Goal: Check status: Check status

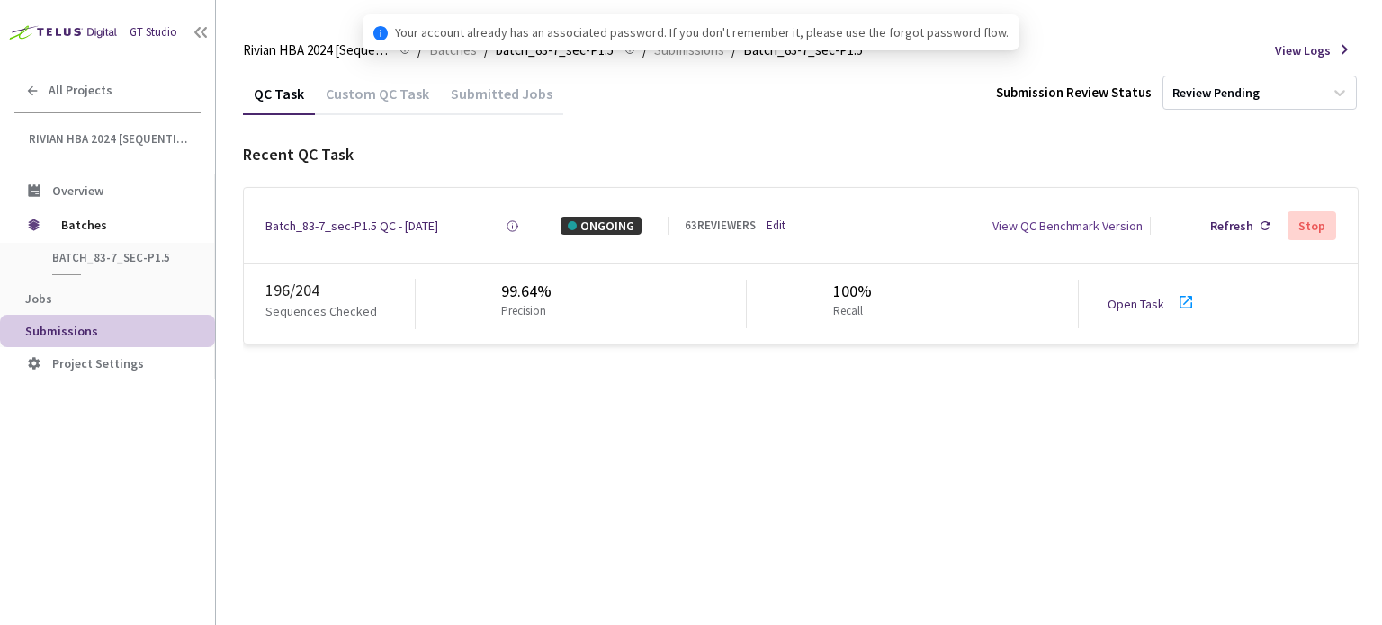
click at [1179, 298] on icon at bounding box center [1185, 302] width 13 height 13
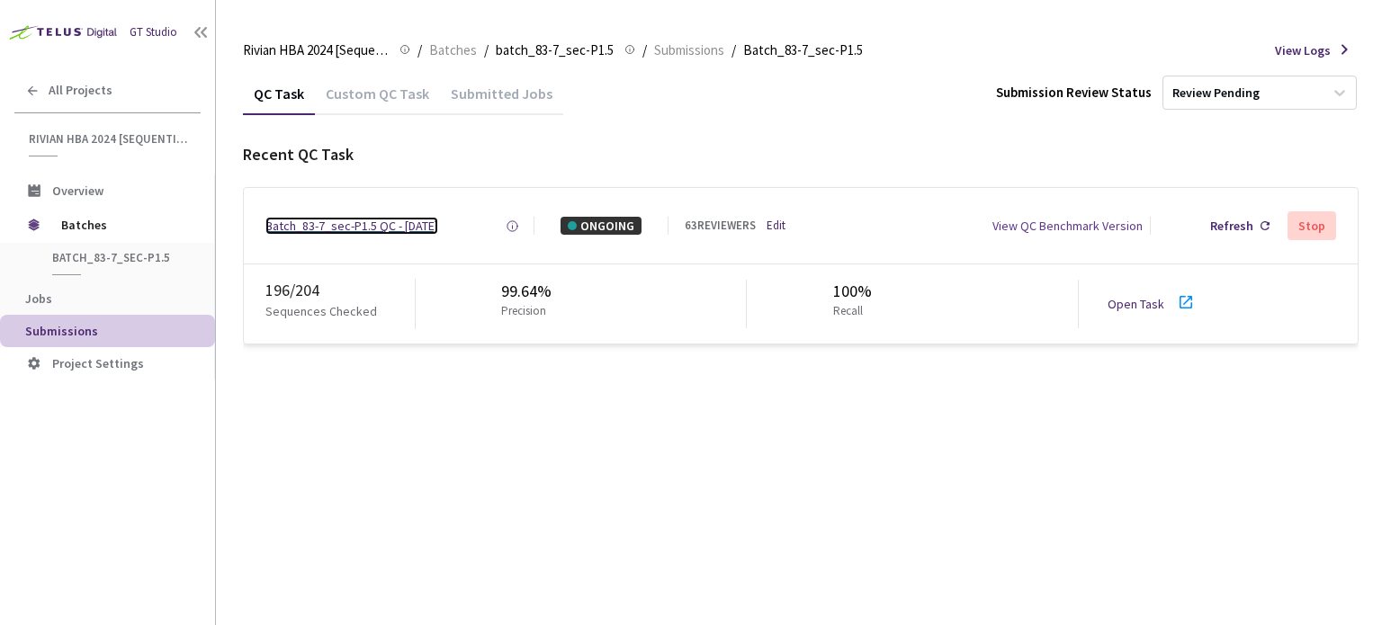
click at [403, 229] on div "Batch_83-7_sec-P1.5 QC - [DATE]" at bounding box center [351, 226] width 173 height 18
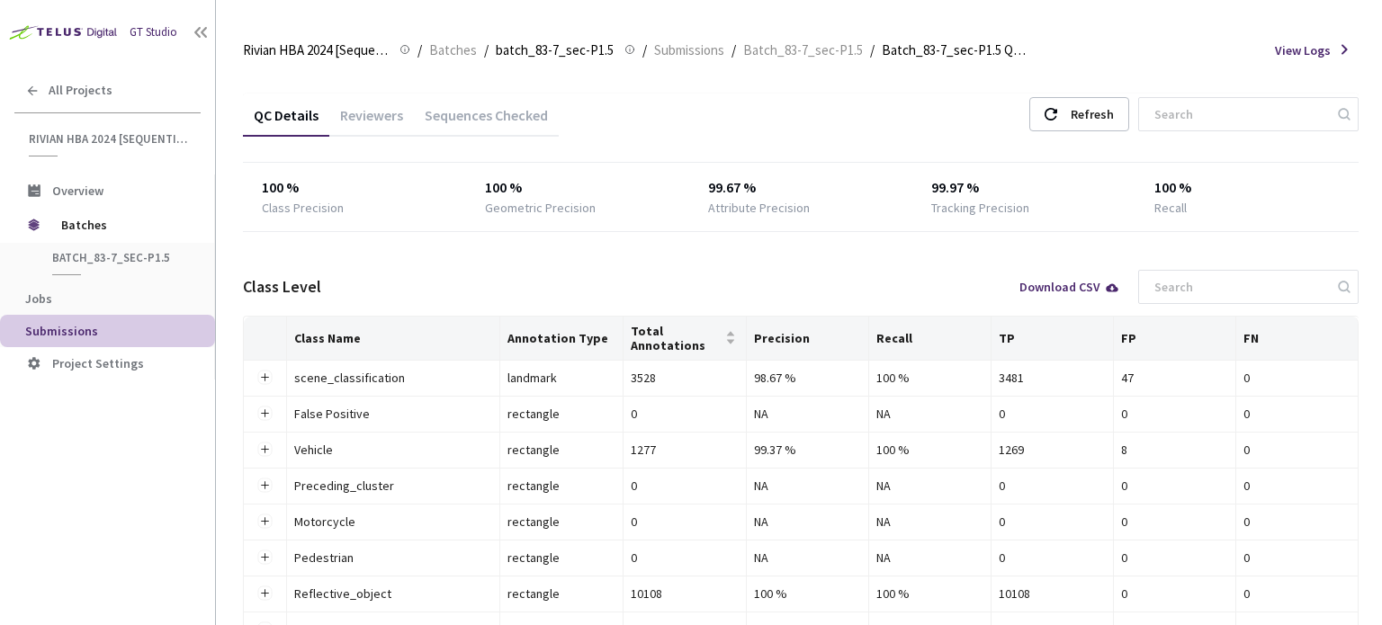
click at [377, 119] on div "Reviewers" at bounding box center [371, 121] width 85 height 31
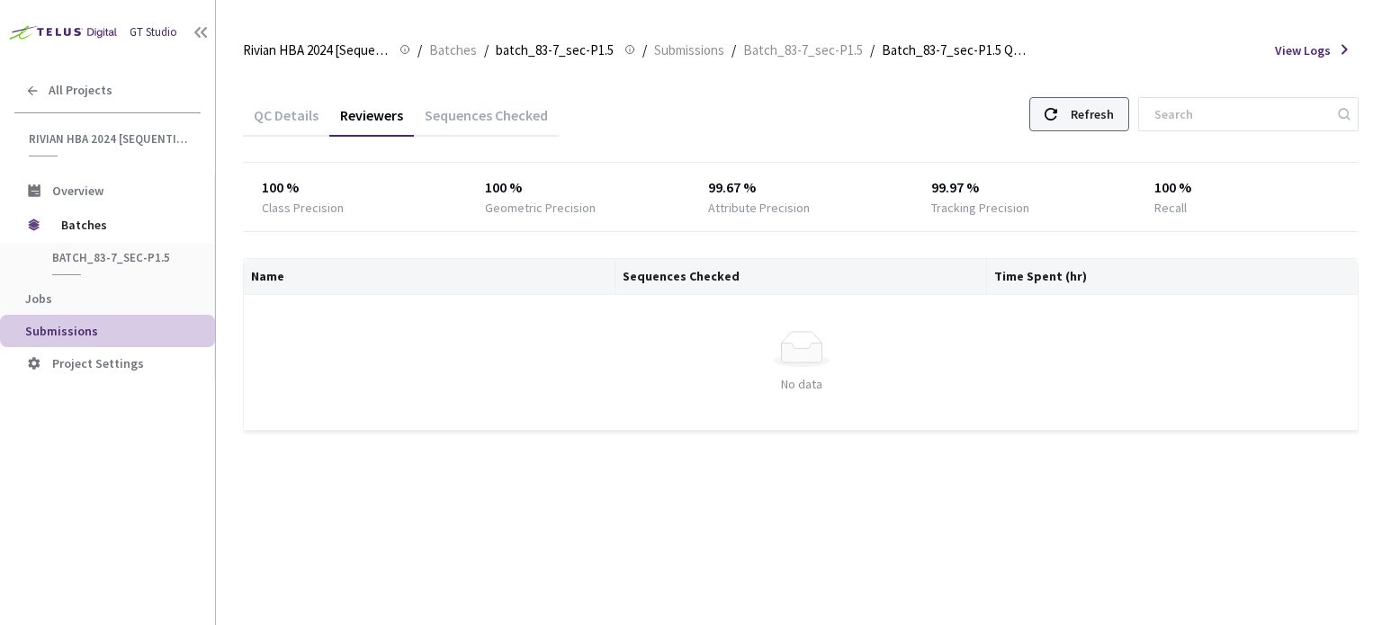
click at [1113, 115] on div "Refresh" at bounding box center [1091, 114] width 43 height 32
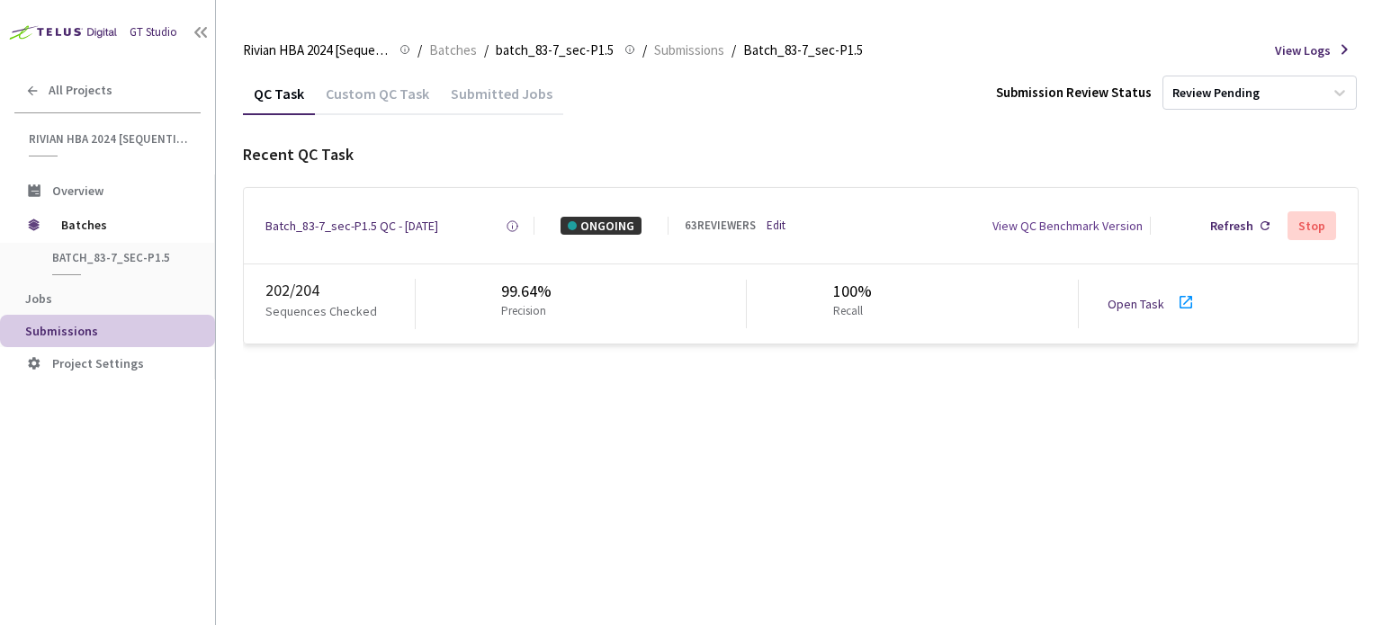
click at [1182, 305] on icon at bounding box center [1186, 302] width 22 height 22
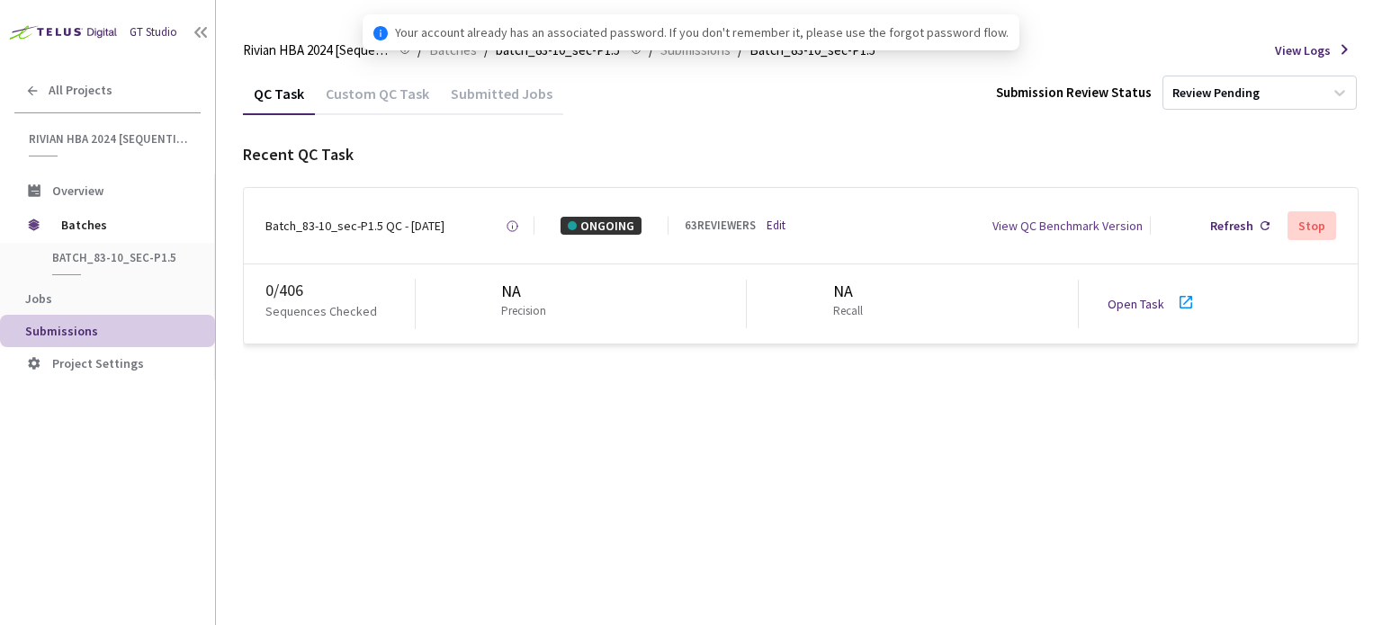
click at [1172, 301] on div "Open Task" at bounding box center [1140, 304] width 67 height 18
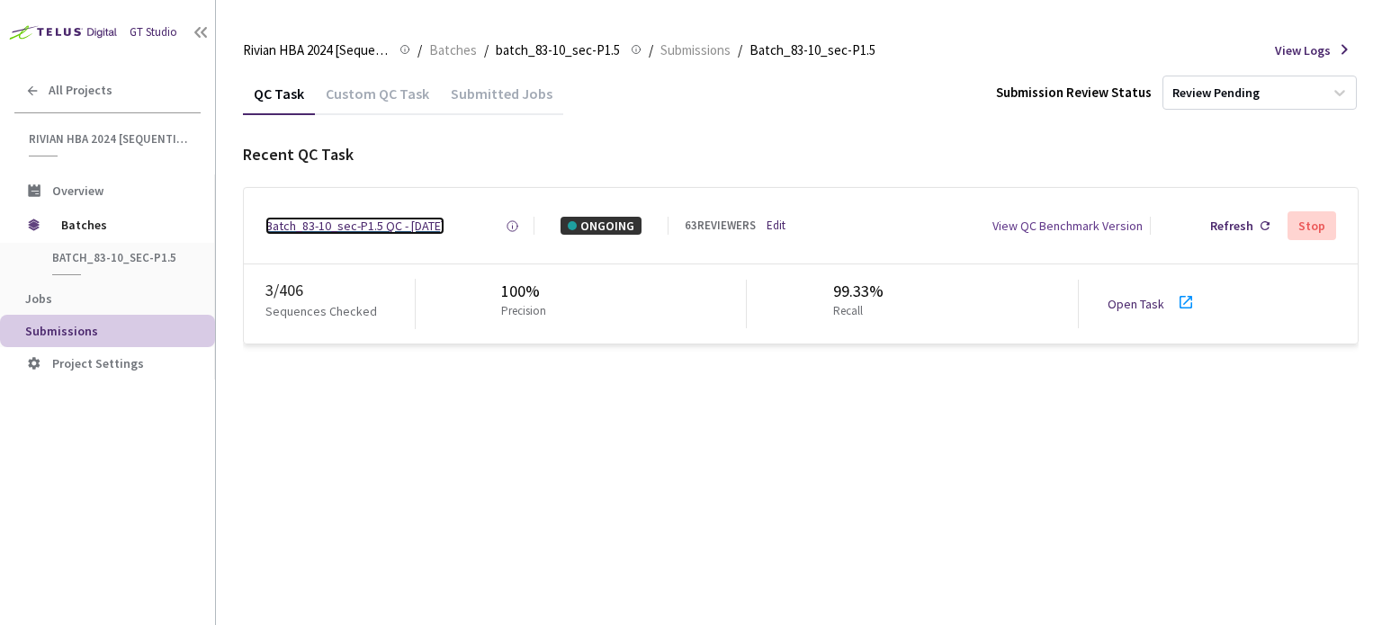
click at [416, 226] on div "Batch_83-10_sec-P1.5 QC - 22 Sep, 2025" at bounding box center [354, 226] width 179 height 18
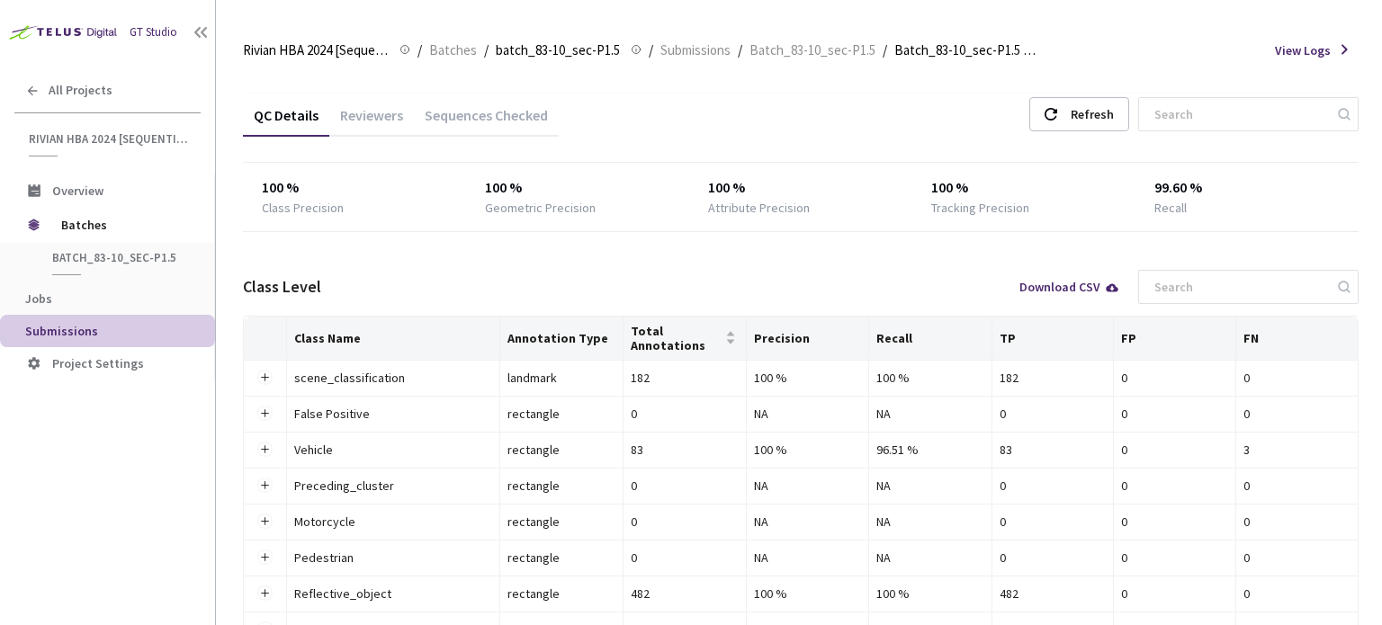
click at [375, 122] on div "Reviewers" at bounding box center [371, 121] width 85 height 31
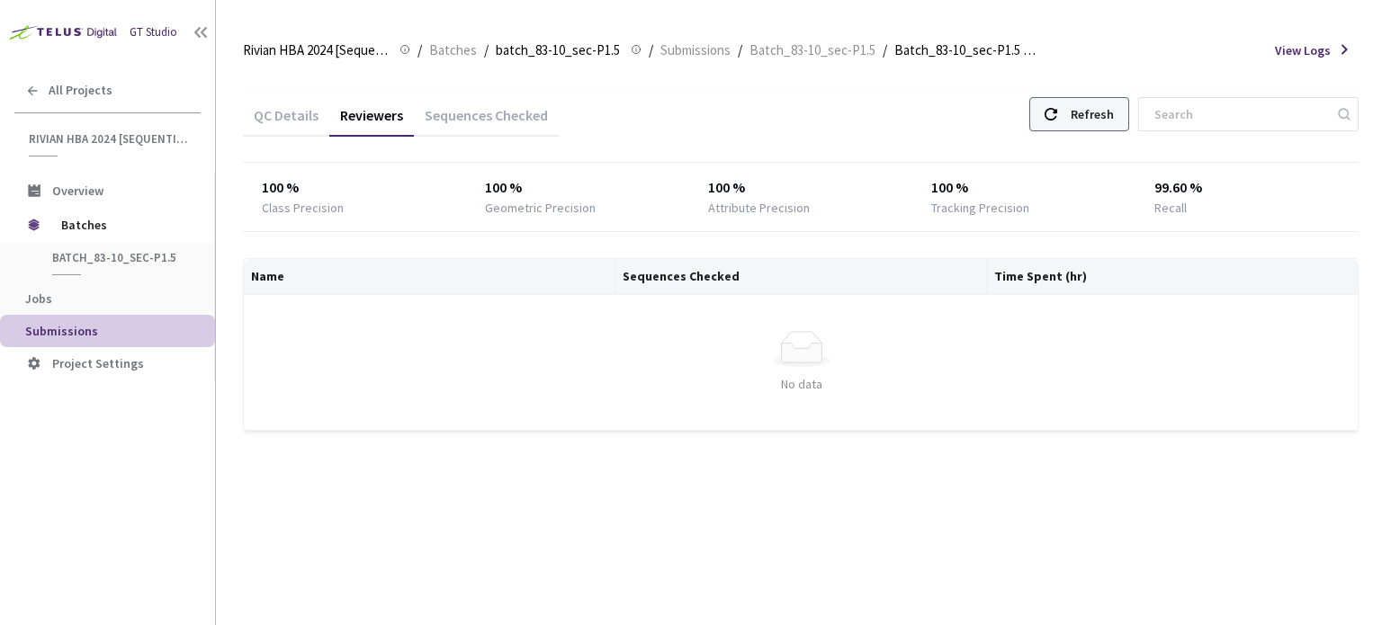
click at [1099, 125] on div "Refresh" at bounding box center [1091, 114] width 43 height 32
click at [1091, 112] on div "Refresh" at bounding box center [1079, 114] width 100 height 34
click at [1104, 112] on div "Refresh" at bounding box center [1091, 114] width 43 height 32
click at [1057, 115] on icon at bounding box center [1050, 114] width 13 height 13
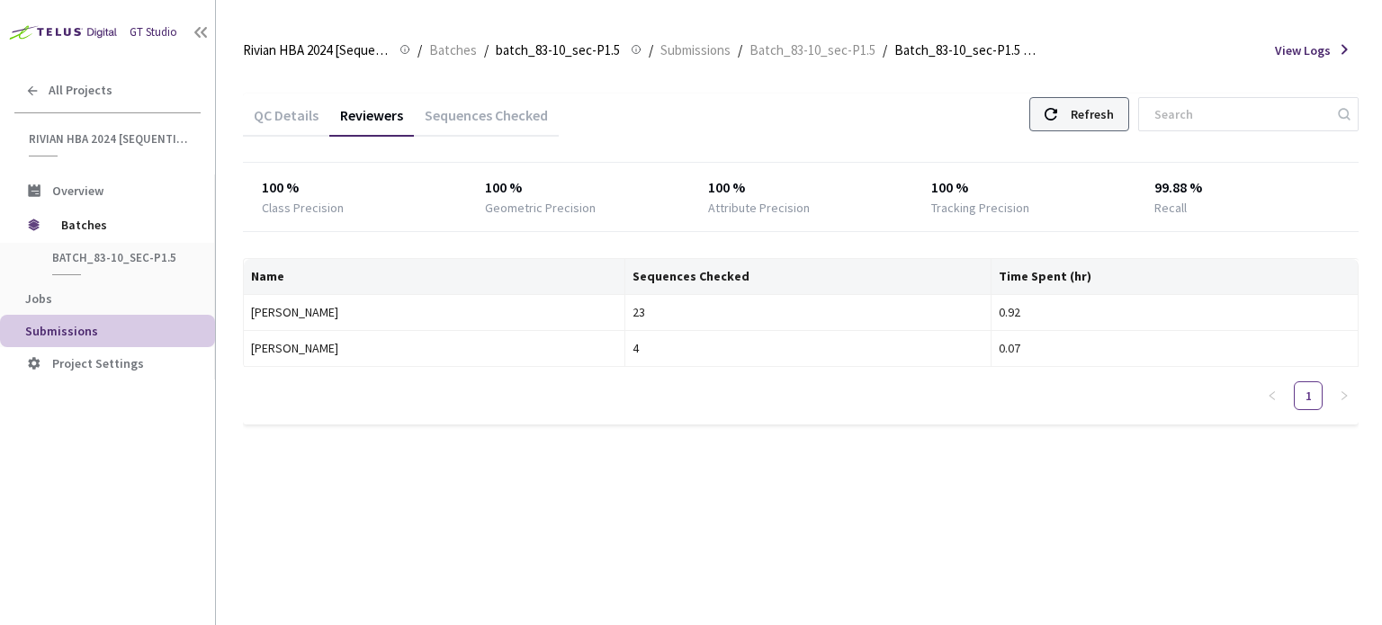
click at [1057, 115] on icon at bounding box center [1050, 114] width 13 height 13
click at [1094, 111] on div "Refresh" at bounding box center [1091, 114] width 43 height 32
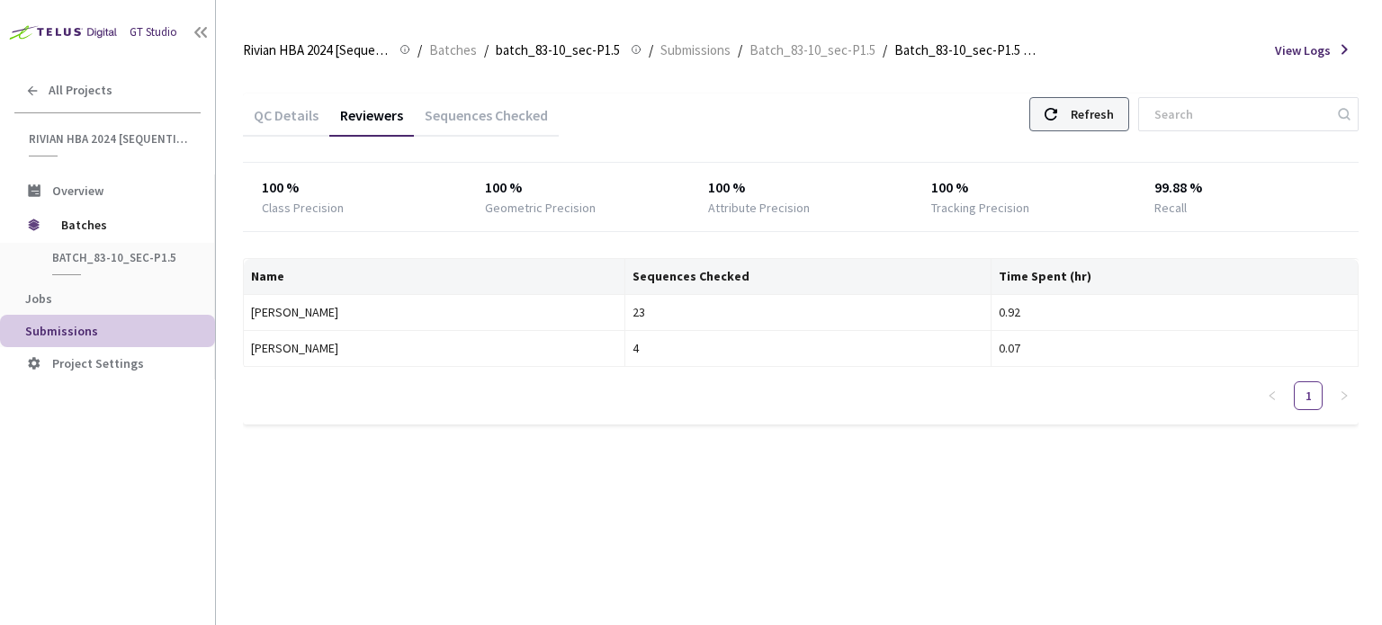
click at [1094, 111] on div "Refresh" at bounding box center [1091, 114] width 43 height 32
click at [1092, 118] on div "Refresh" at bounding box center [1079, 114] width 100 height 34
click at [1095, 118] on div "Refresh" at bounding box center [1079, 114] width 100 height 34
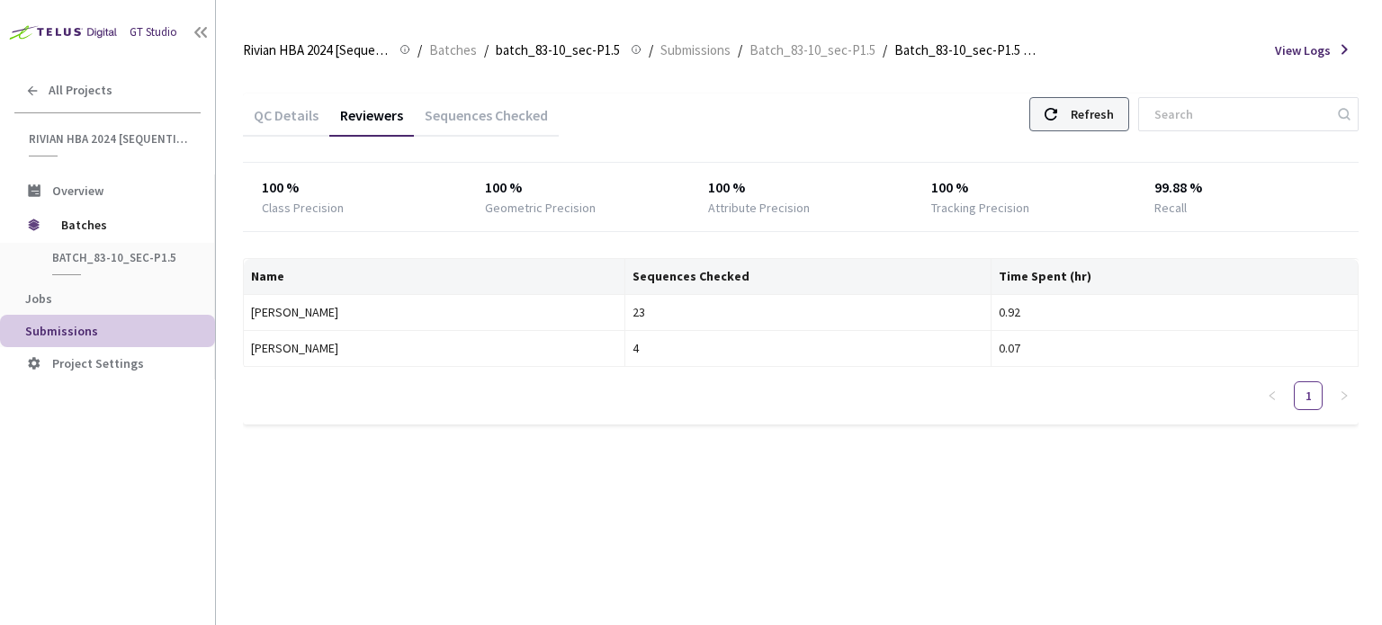
click at [1057, 120] on icon at bounding box center [1050, 114] width 13 height 13
click at [1100, 122] on div "Refresh" at bounding box center [1091, 114] width 43 height 32
click at [1094, 121] on div "Refresh" at bounding box center [1091, 114] width 43 height 32
